Goal: Register for event/course

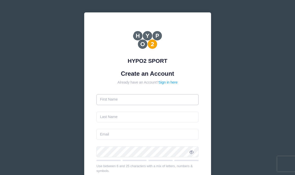
click at [109, 96] on input "text" at bounding box center [147, 99] width 102 height 11
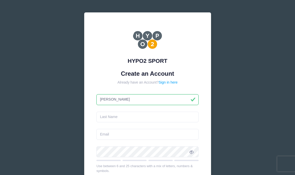
type input "[PERSON_NAME]"
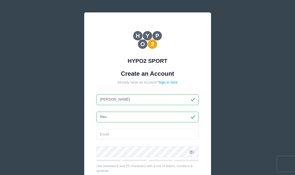
type input "Reu"
click at [109, 136] on input "email" at bounding box center [147, 134] width 102 height 11
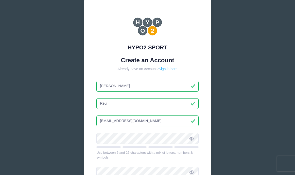
scroll to position [14, 0]
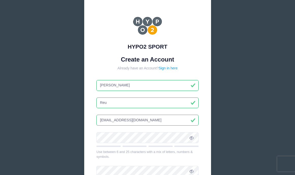
type input "[EMAIL_ADDRESS][DOMAIN_NAME]"
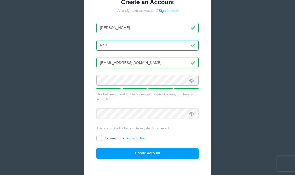
scroll to position [79, 0]
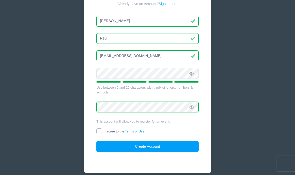
click at [100, 131] on input "I agree to the Terms of Use" at bounding box center [99, 132] width 6 height 6
checkbox input "true"
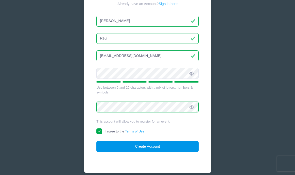
click at [145, 147] on button "Create Account" at bounding box center [147, 146] width 102 height 11
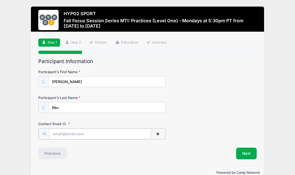
click at [93, 135] on input "Contact Email" at bounding box center [100, 134] width 102 height 11
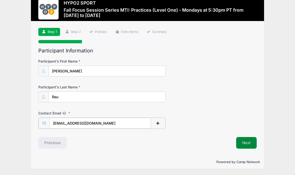
type input "[EMAIL_ADDRESS][DOMAIN_NAME]"
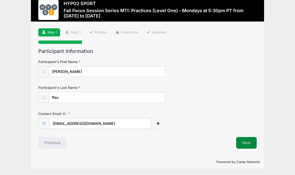
click at [247, 142] on button "Next" at bounding box center [246, 143] width 21 height 12
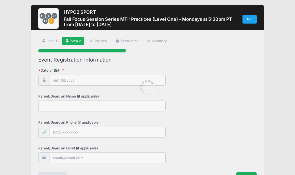
scroll to position [0, 0]
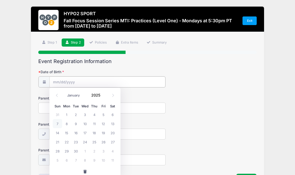
click at [67, 81] on input "Date of Birth" at bounding box center [107, 82] width 116 height 11
click at [95, 94] on input "2025" at bounding box center [97, 96] width 16 height 8
click at [104, 98] on span at bounding box center [104, 97] width 4 height 4
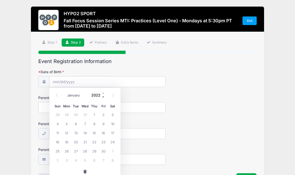
click at [104, 98] on span at bounding box center [104, 97] width 4 height 4
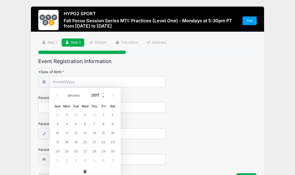
click at [104, 98] on span at bounding box center [104, 97] width 4 height 4
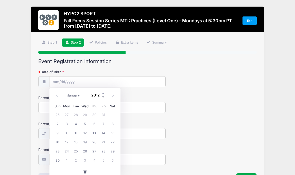
click at [104, 98] on span at bounding box center [104, 97] width 4 height 4
type input "2009"
click at [75, 96] on select "January February March April May June July August September October November De…" at bounding box center [76, 95] width 23 height 7
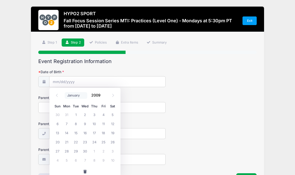
select select "6"
click at [65, 92] on select "January February March April May June July August September October November De…" at bounding box center [76, 95] width 23 height 7
click at [103, 142] on span "24" at bounding box center [103, 142] width 9 height 9
type input "[DATE]"
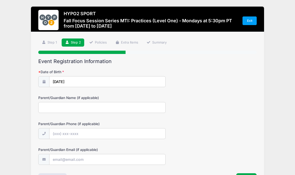
click at [89, 110] on input "Parent/Guardian Name (if applicable)" at bounding box center [101, 107] width 127 height 11
type input "[PERSON_NAME]"
click at [76, 135] on input "Parent/Guardian Phone (if applicable)" at bounding box center [107, 134] width 116 height 11
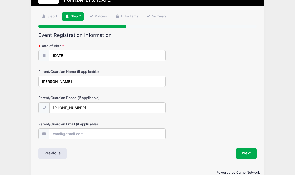
scroll to position [37, 0]
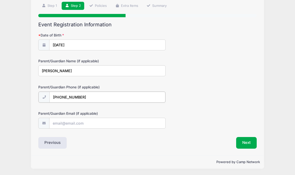
type input "[PHONE_NUMBER]"
click at [70, 123] on input "Parent/Guardian Email (if applicable)" at bounding box center [107, 123] width 116 height 11
type input "[EMAIL_ADDRESS][DOMAIN_NAME]"
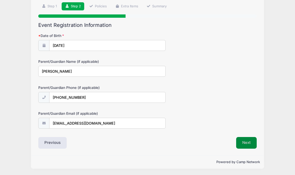
click at [246, 142] on button "Next" at bounding box center [246, 143] width 21 height 12
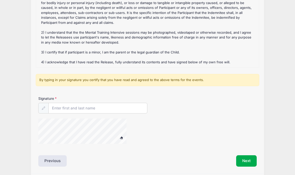
scroll to position [86, 0]
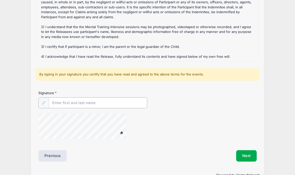
click at [60, 101] on input "Signature" at bounding box center [98, 103] width 98 height 11
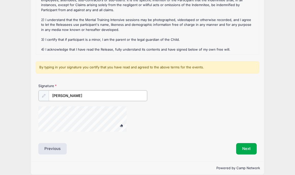
scroll to position [99, 0]
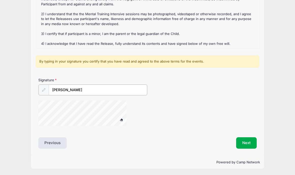
type input "[PERSON_NAME]"
click at [122, 119] on span at bounding box center [122, 120] width 4 height 3
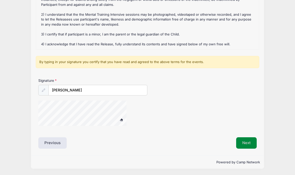
click at [247, 143] on button "Next" at bounding box center [246, 144] width 21 height 12
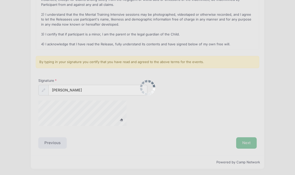
scroll to position [0, 0]
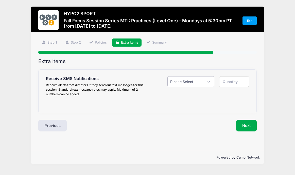
click at [189, 81] on select "Please Select Yes ($0.00) No" at bounding box center [191, 81] width 47 height 11
select select "1"
click at [168, 76] on select "Please Select Yes ($0.00) No" at bounding box center [191, 81] width 47 height 11
type input "1"
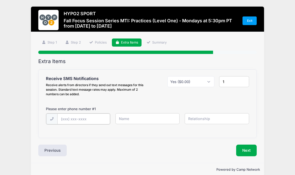
click at [68, 120] on input "text" at bounding box center [83, 119] width 53 height 11
type input "[PHONE_NUMBER]"
click at [136, 121] on input "text" at bounding box center [147, 118] width 64 height 11
type input "[PERSON_NAME]"
click at [202, 118] on input "text" at bounding box center [217, 118] width 64 height 11
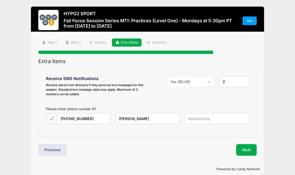
type input "2"
click at [244, 79] on input "2" at bounding box center [234, 81] width 30 height 11
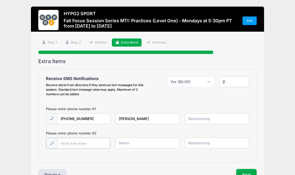
click at [71, 144] on input "text" at bounding box center [83, 143] width 53 height 11
type input "[PHONE_NUMBER]"
click at [127, 142] on input "text" at bounding box center [147, 143] width 64 height 11
type input "[PERSON_NAME]"
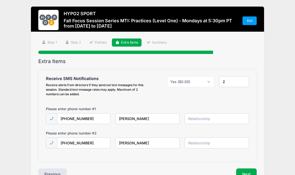
click at [196, 144] on input "text" at bounding box center [217, 143] width 64 height 11
type input "mother"
click at [198, 116] on input "text" at bounding box center [217, 118] width 64 height 11
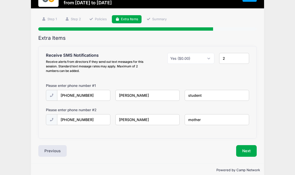
scroll to position [31, 0]
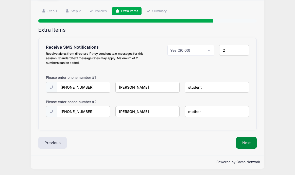
type input "student"
click at [249, 142] on button "Next" at bounding box center [246, 143] width 21 height 12
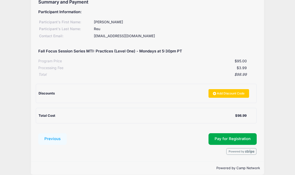
scroll to position [65, 0]
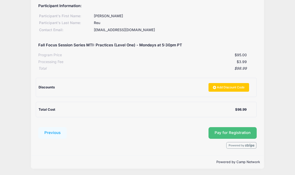
click at [233, 131] on button "Pay for Registration" at bounding box center [233, 133] width 48 height 12
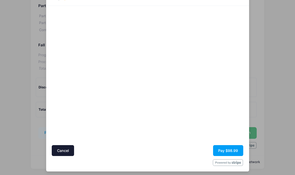
scroll to position [29, 0]
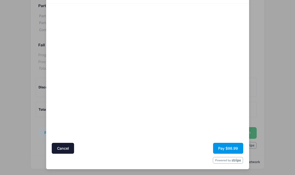
click at [227, 147] on button "Pay $98.99" at bounding box center [228, 148] width 30 height 11
